Goal: Check status: Check status

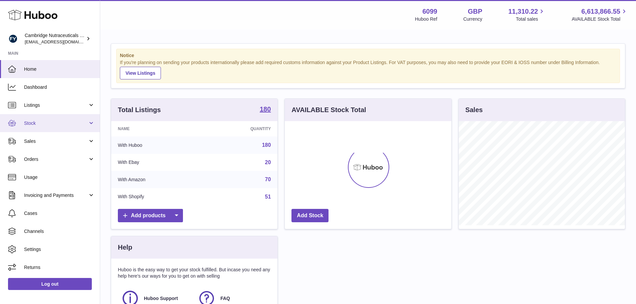
scroll to position [104, 167]
click at [39, 124] on span "Stock" at bounding box center [56, 123] width 64 height 6
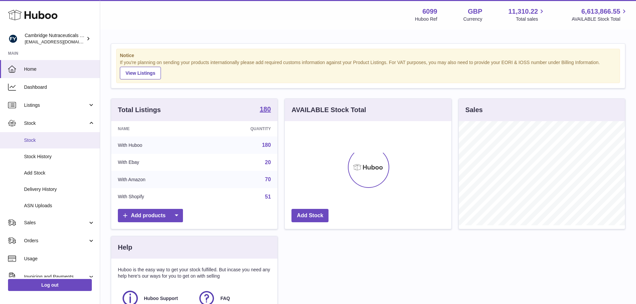
click at [40, 140] on span "Stock" at bounding box center [59, 140] width 71 height 6
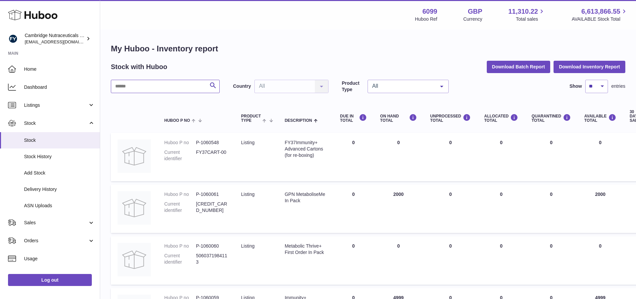
click at [169, 89] on input "text" at bounding box center [165, 86] width 109 height 13
type input "******"
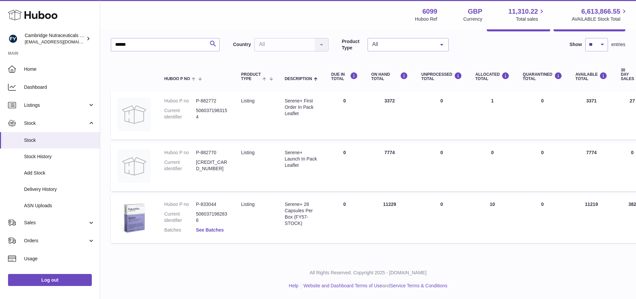
click at [210, 230] on link "See Batches" at bounding box center [210, 229] width 28 height 5
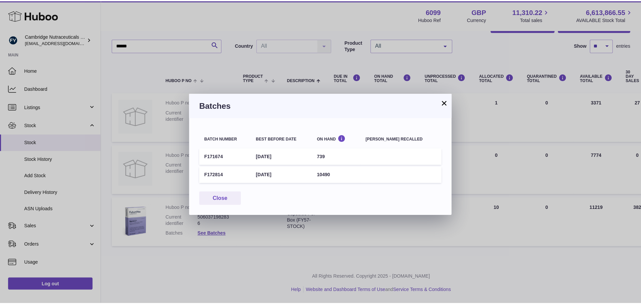
scroll to position [37, 0]
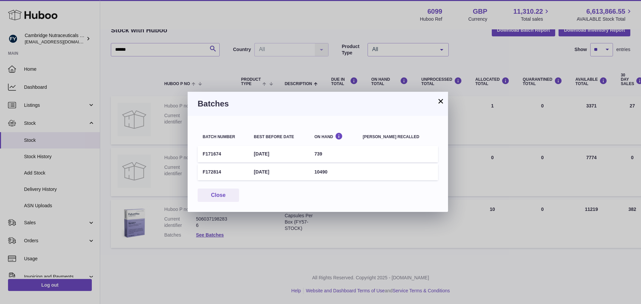
click at [439, 103] on button "×" at bounding box center [441, 101] width 8 height 8
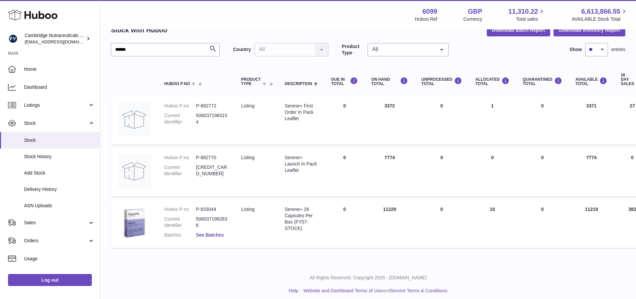
click at [219, 235] on link "See Batches" at bounding box center [210, 235] width 28 height 5
